Goal: Find contact information: Find contact information

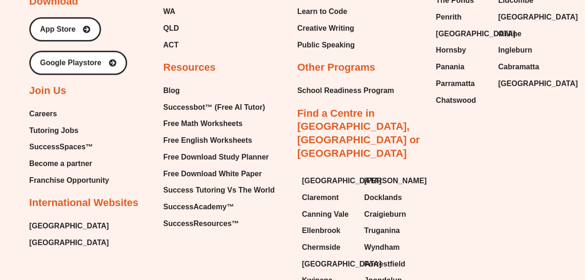
scroll to position [5449, 0]
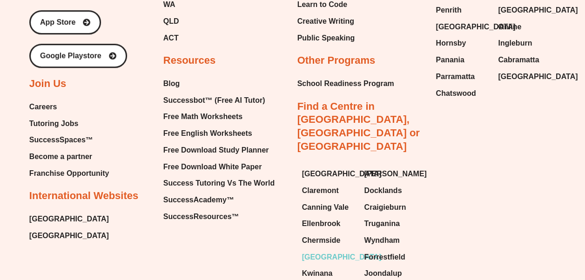
click at [309, 250] on span "[GEOGRAPHIC_DATA]" at bounding box center [342, 257] width 80 height 14
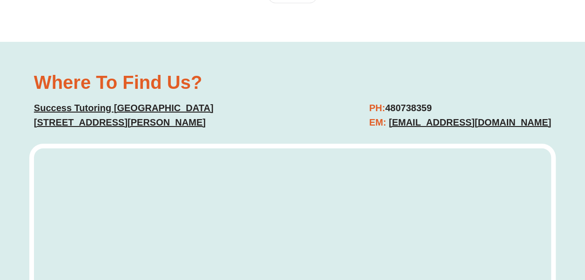
scroll to position [3351, 0]
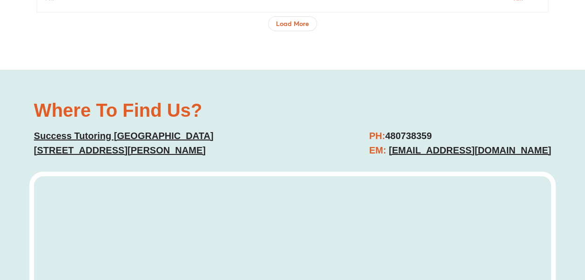
drag, startPoint x: 395, startPoint y: 133, endPoint x: 548, endPoint y: 138, distance: 153.1
click at [548, 145] on link "[EMAIL_ADDRESS][DOMAIN_NAME]" at bounding box center [469, 150] width 162 height 10
drag, startPoint x: 481, startPoint y: 135, endPoint x: 479, endPoint y: 97, distance: 38.2
click at [479, 97] on div "Where To Find Us? Success Tutoring Bull Creek [STREET_ADDRESS][PERSON_NAME] PH:…" at bounding box center [292, 129] width 526 height 66
drag, startPoint x: 394, startPoint y: 131, endPoint x: 549, endPoint y: 129, distance: 154.9
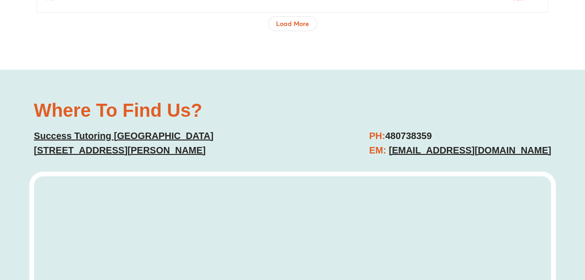
click at [549, 145] on link "[EMAIL_ADDRESS][DOMAIN_NAME]" at bounding box center [469, 150] width 162 height 10
drag, startPoint x: 549, startPoint y: 129, endPoint x: 511, endPoint y: 134, distance: 38.9
click at [511, 145] on link "[EMAIL_ADDRESS][DOMAIN_NAME]" at bounding box center [469, 150] width 162 height 10
